Goal: Entertainment & Leisure: Consume media (video, audio)

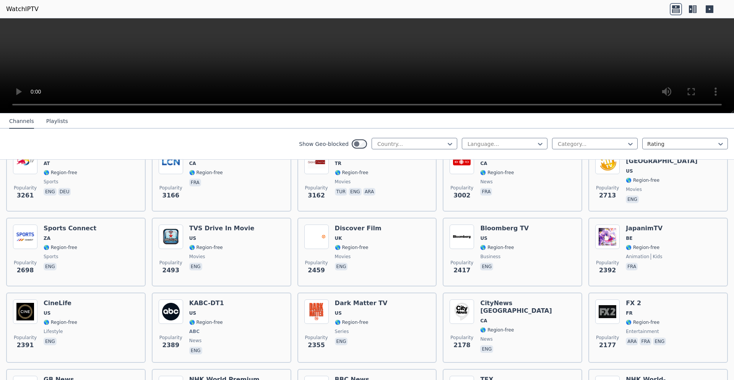
scroll to position [241, 0]
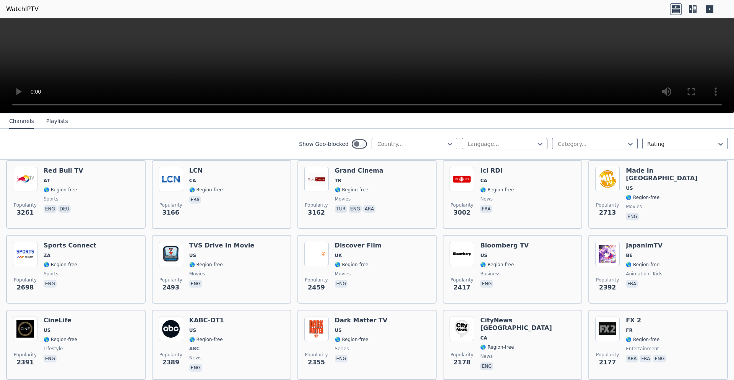
click at [416, 142] on div at bounding box center [412, 144] width 70 height 8
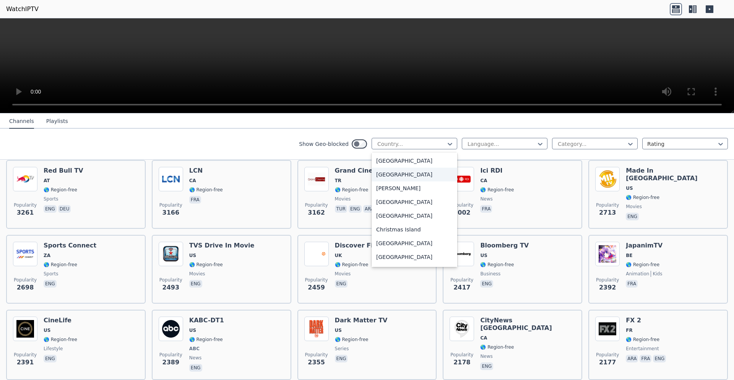
scroll to position [434, 0]
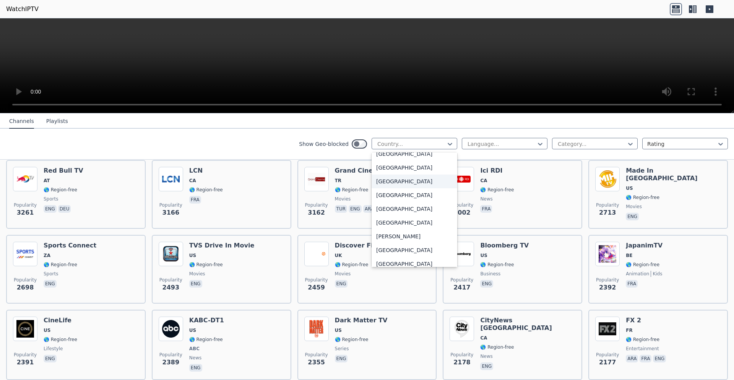
click at [408, 181] on div "[GEOGRAPHIC_DATA]" at bounding box center [415, 182] width 86 height 14
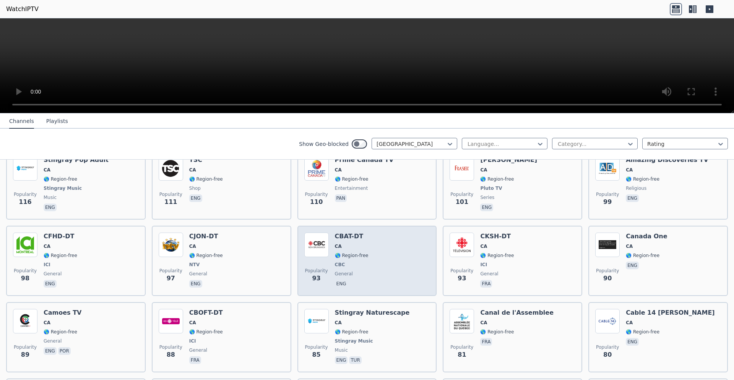
scroll to position [434, 0]
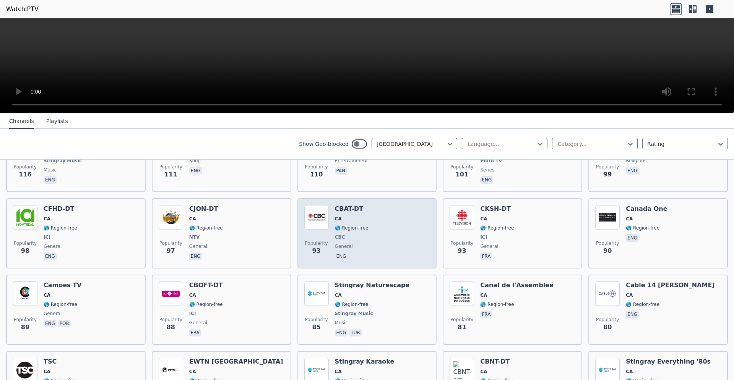
click at [384, 220] on div "Popularity 93 CBAT-DT CA 🌎 Region-free CBC general eng" at bounding box center [367, 233] width 126 height 57
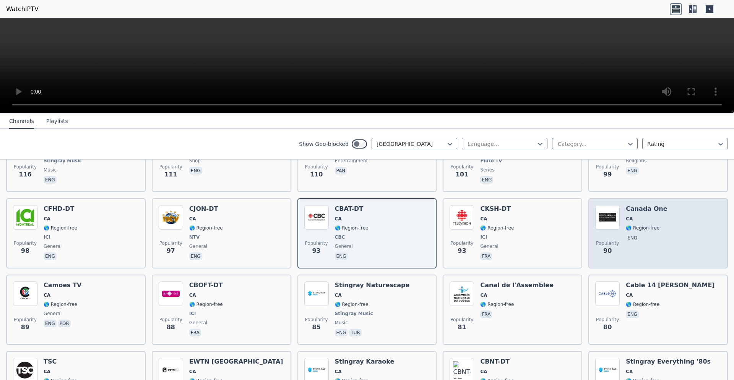
click at [678, 222] on div "Popularity 90 [GEOGRAPHIC_DATA] One CA 🌎 Region-free eng" at bounding box center [658, 233] width 126 height 57
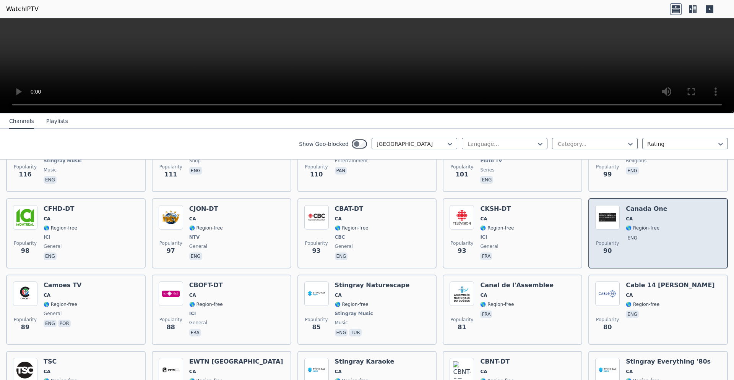
click at [660, 213] on div "Popularity 90 [GEOGRAPHIC_DATA] One CA 🌎 Region-free eng" at bounding box center [658, 233] width 126 height 57
click at [660, 210] on div "Popularity 90 [GEOGRAPHIC_DATA] One CA 🌎 Region-free eng" at bounding box center [658, 233] width 126 height 57
click at [634, 234] on p "eng" at bounding box center [632, 238] width 13 height 8
click at [650, 234] on span "eng" at bounding box center [646, 238] width 41 height 9
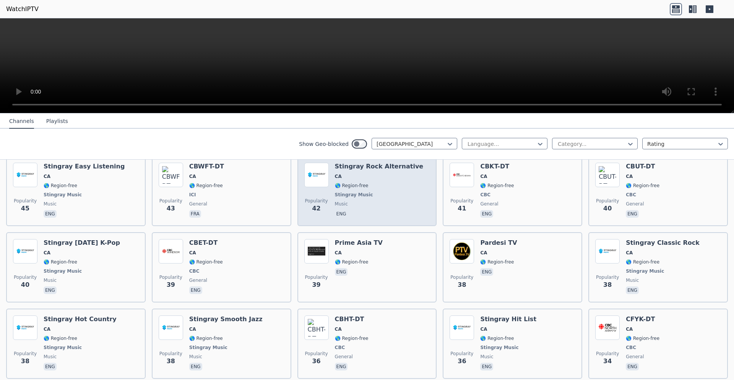
scroll to position [1012, 0]
